Goal: Task Accomplishment & Management: Manage account settings

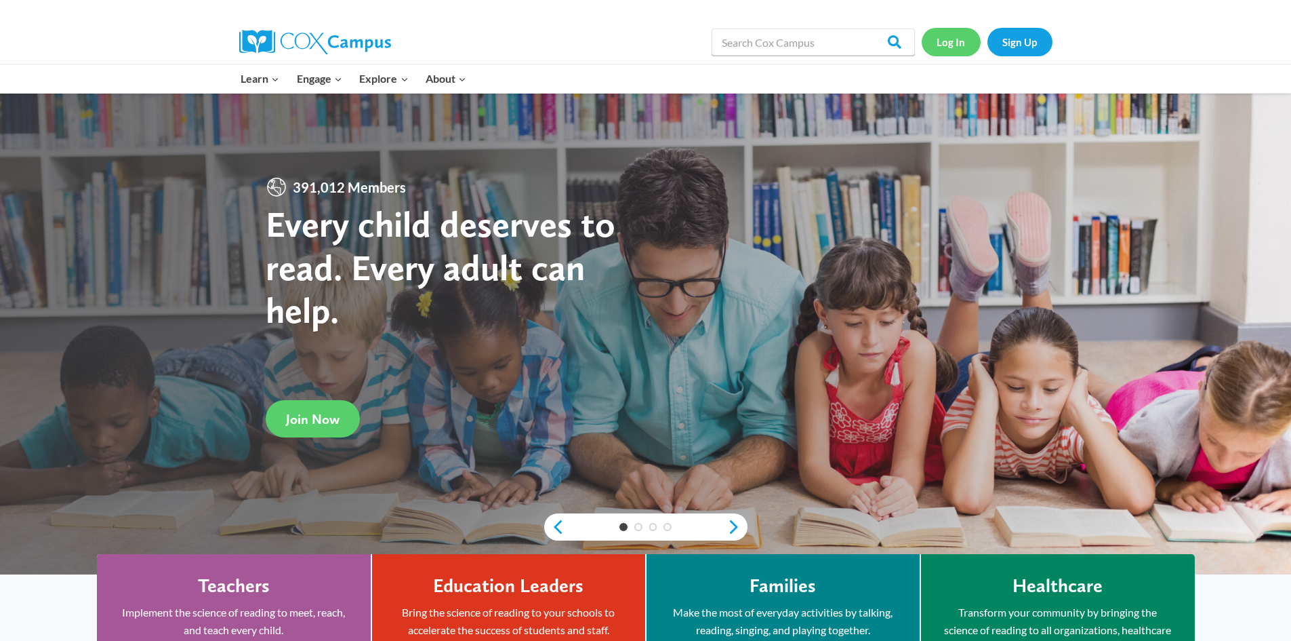
click at [956, 43] on link "Log In" at bounding box center [951, 42] width 59 height 28
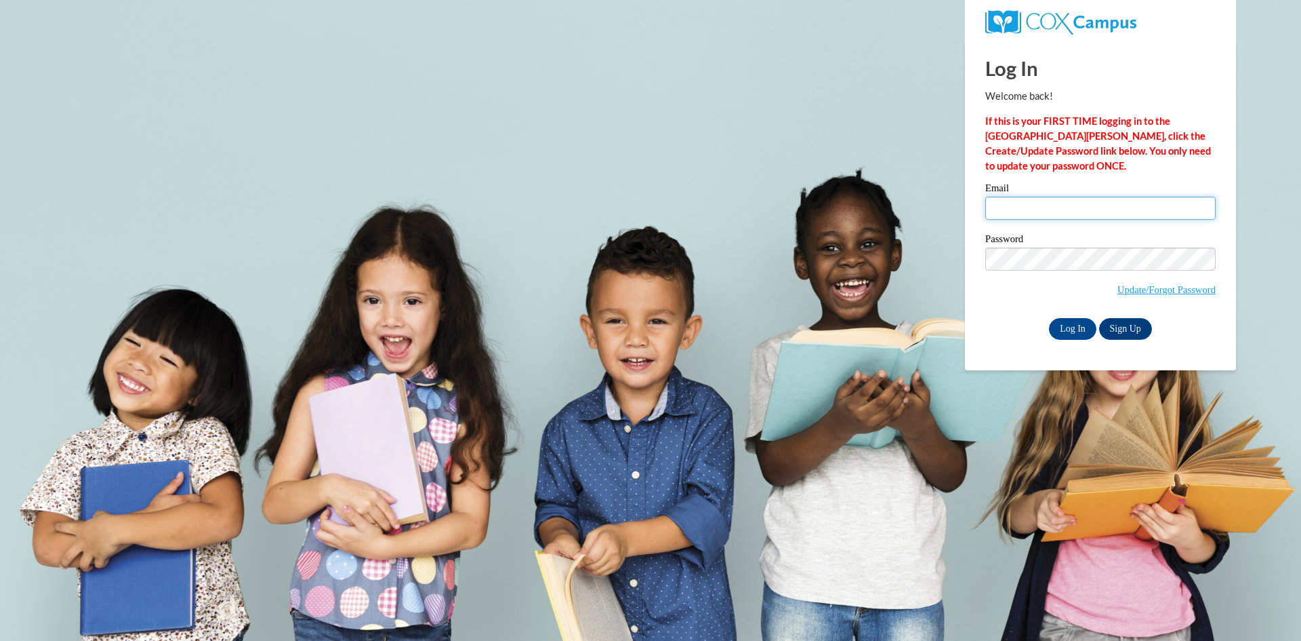
click at [1015, 205] on input "Email" at bounding box center [1101, 208] width 230 height 23
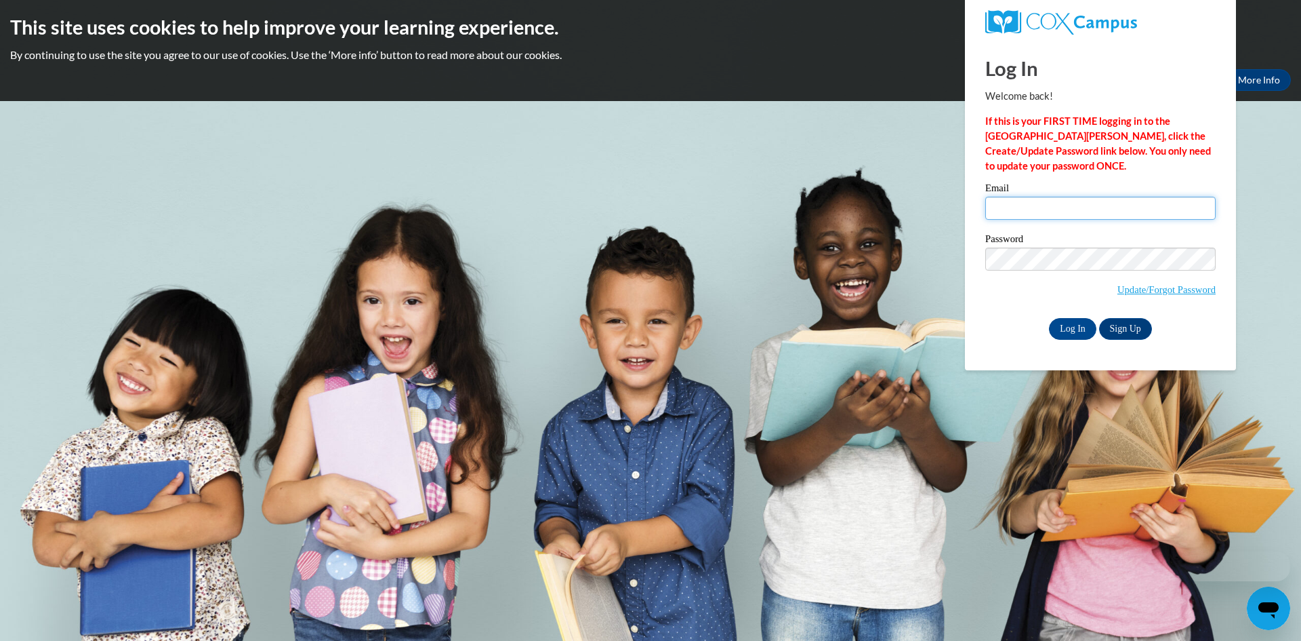
click at [1009, 208] on input "Email" at bounding box center [1101, 208] width 230 height 23
click at [877, 325] on body "This site uses cookies to help improve your learning experience. By continuing …" at bounding box center [650, 320] width 1301 height 641
click at [990, 205] on input "Email" at bounding box center [1101, 208] width 230 height 23
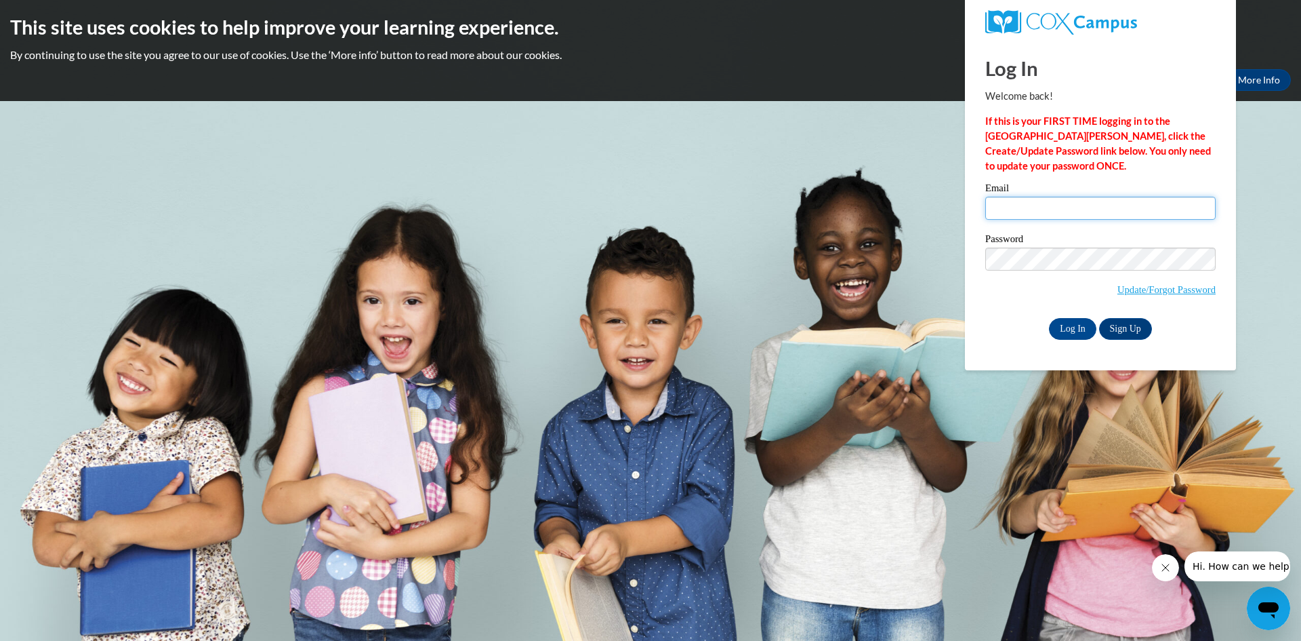
click at [1008, 200] on input "Email" at bounding box center [1101, 208] width 230 height 23
